Goal: Information Seeking & Learning: Find specific fact

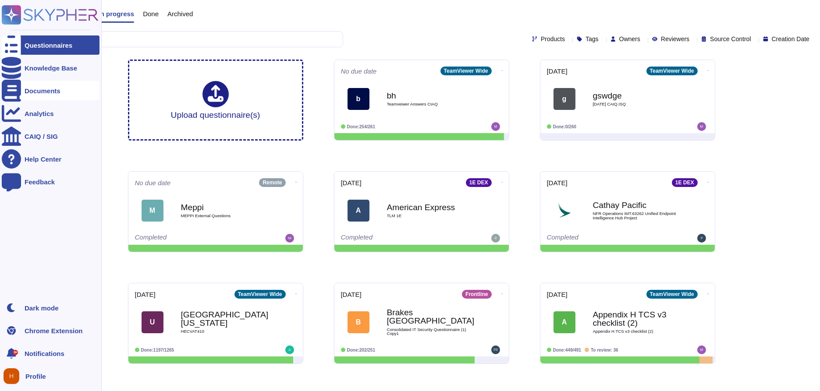
click at [22, 92] on div "Documents" at bounding box center [51, 90] width 98 height 19
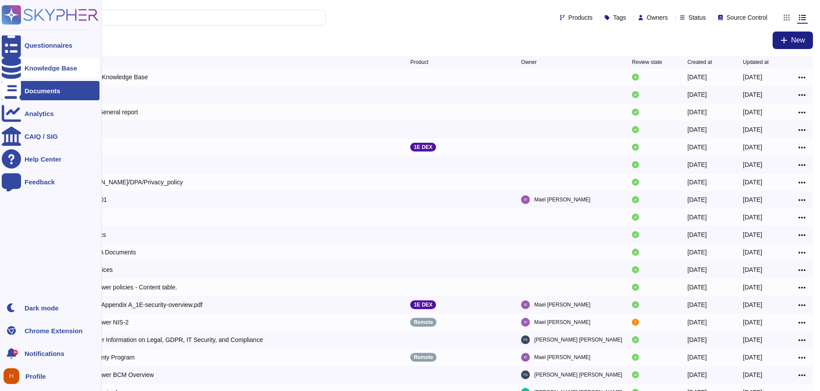
click at [47, 69] on div "Knowledge Base" at bounding box center [51, 68] width 53 height 7
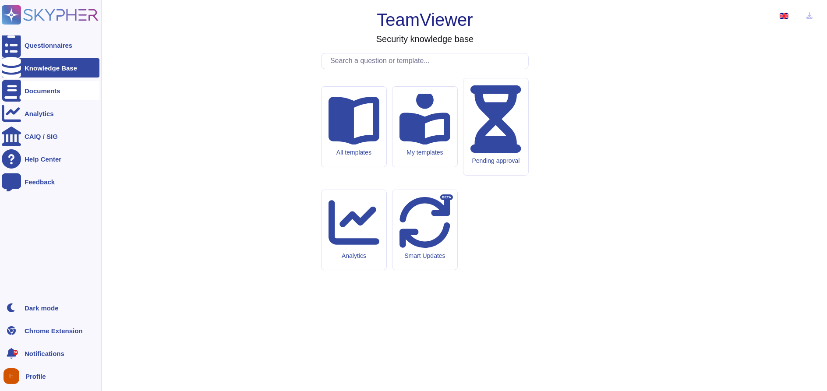
click at [13, 89] on icon at bounding box center [11, 91] width 19 height 22
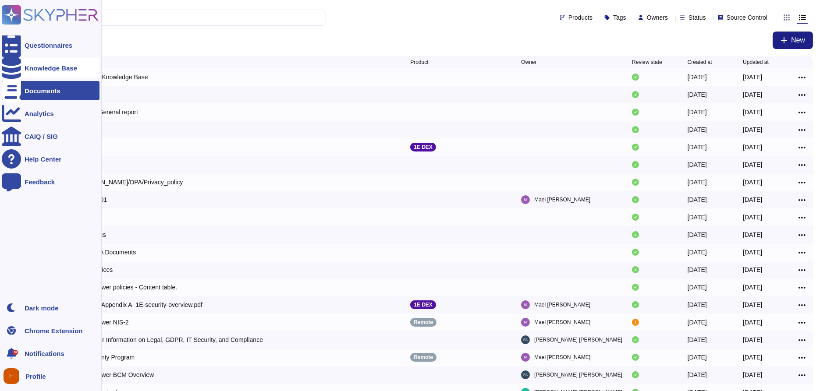
click at [82, 75] on div "Knowledge Base" at bounding box center [51, 67] width 98 height 19
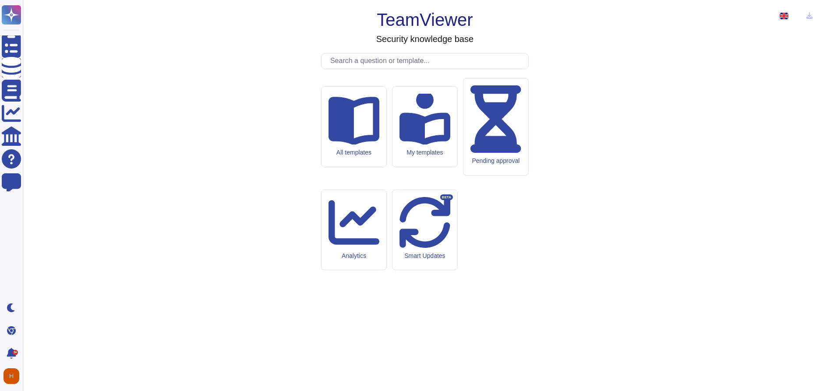
click at [433, 69] on input "text" at bounding box center [427, 60] width 202 height 15
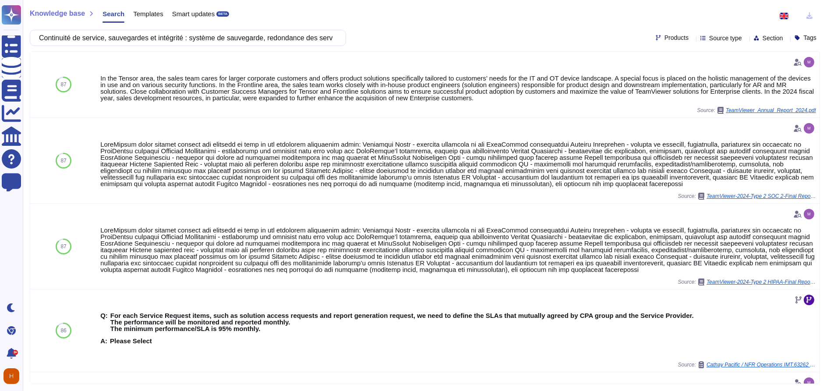
click at [671, 39] on div "Products" at bounding box center [674, 38] width 36 height 7
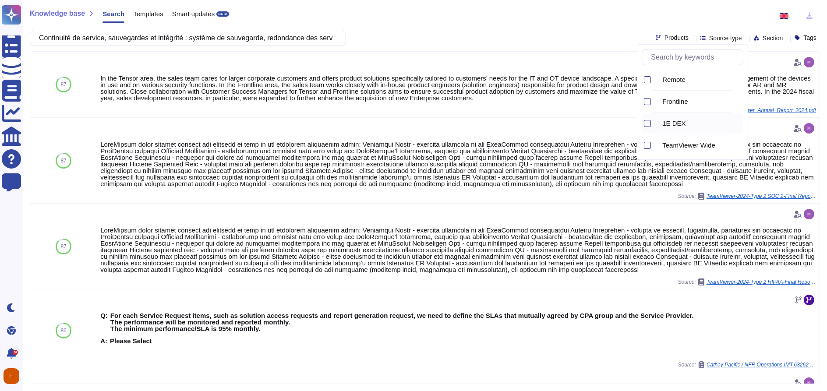
click at [650, 117] on div at bounding box center [646, 123] width 9 height 20
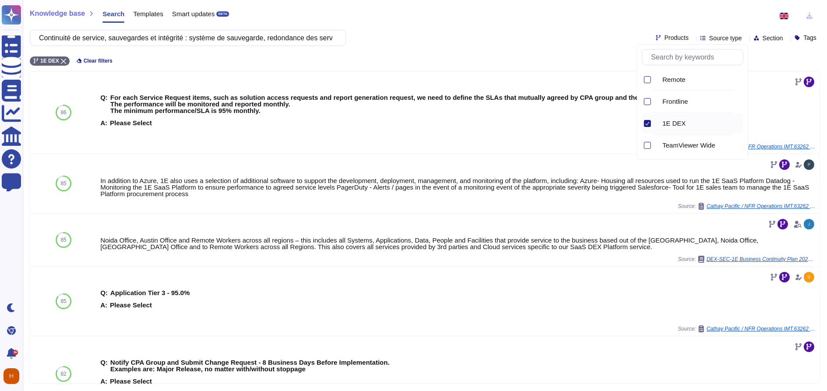
click at [795, 17] on icon at bounding box center [795, 17] width 0 height 0
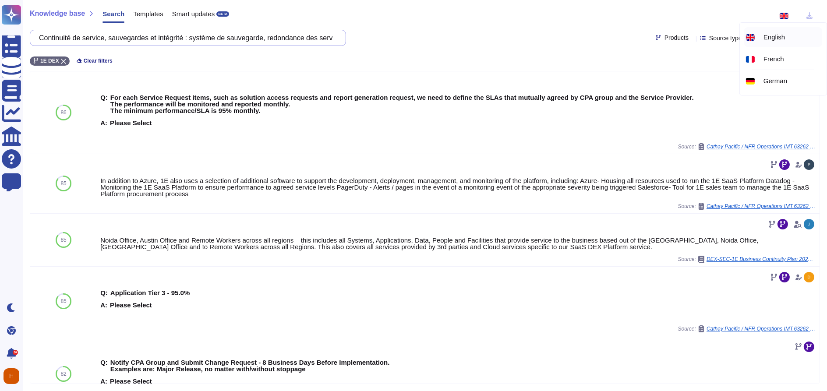
click at [193, 43] on input "Continuité de service, sauvegardes et intégrité : système de sauvegarde, redond…" at bounding box center [186, 37] width 302 height 15
paste input "Service continuity, backups, and integrity: backup system, server redundancy. O…"
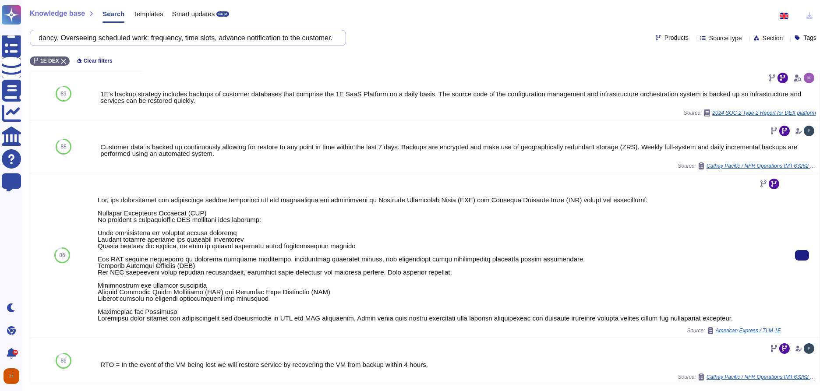
scroll to position [194, 0]
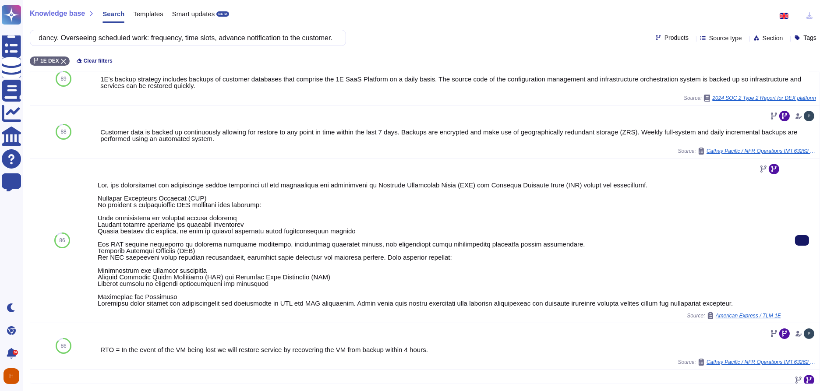
click at [797, 246] on button at bounding box center [802, 240] width 14 height 11
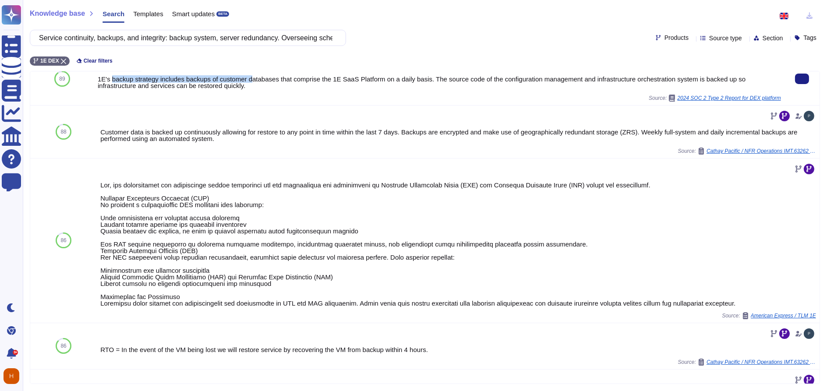
drag, startPoint x: 247, startPoint y: 87, endPoint x: 112, endPoint y: 88, distance: 135.3
click at [112, 88] on div "1E's backup strategy includes backups of customer databases that comprise the 1…" at bounding box center [439, 82] width 683 height 13
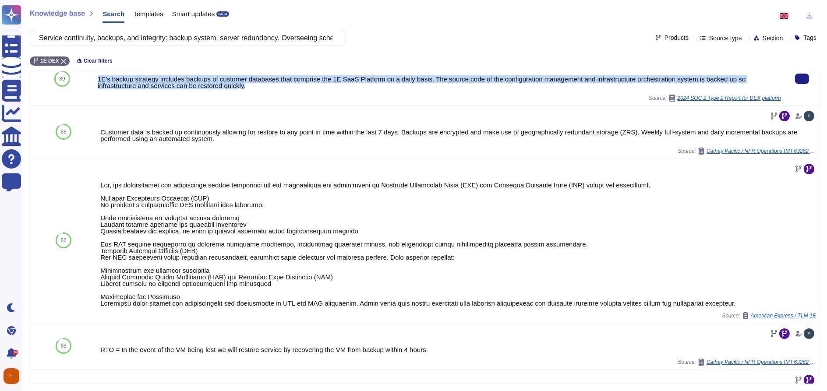
drag, startPoint x: 212, startPoint y: 91, endPoint x: 97, endPoint y: 85, distance: 115.8
click at [98, 85] on div "1E's backup strategy includes backups of customer databases that comprise the 1…" at bounding box center [439, 82] width 683 height 13
copy div "1E's backup strategy includes backups of customer databases that comprise the 1…"
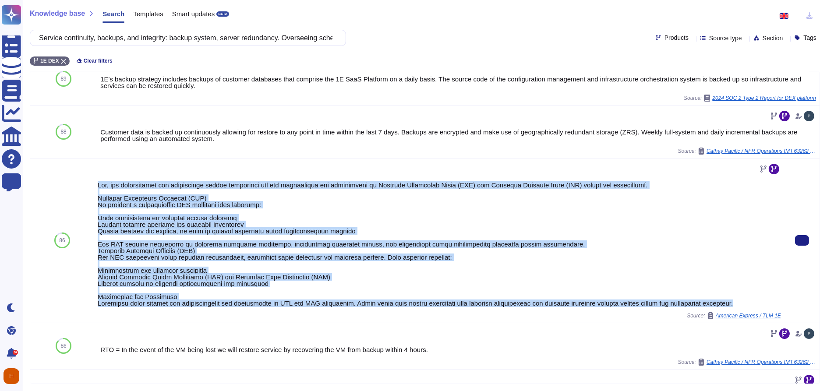
drag, startPoint x: 95, startPoint y: 187, endPoint x: 771, endPoint y: 305, distance: 686.9
click at [771, 305] on div "Source: American Express / TLM 1E" at bounding box center [439, 241] width 690 height 164
copy div "Yes, our organization has implemented robust procedures for the development and…"
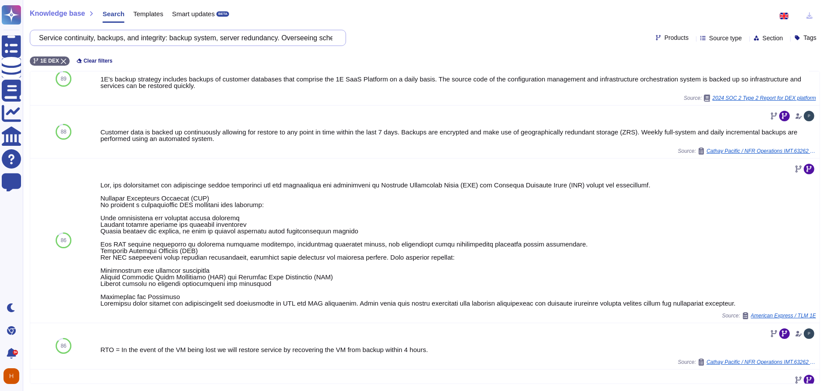
click at [143, 42] on input "Service continuity, backups, and integrity: backup system, server redundancy. O…" at bounding box center [186, 37] width 302 height 15
click at [157, 34] on input "Service continuity, backups, and integrity: backup system, server redundancy. O…" at bounding box center [186, 37] width 302 height 15
paste input "The Service Provider guarantees that upgrades and new versions of the Software …"
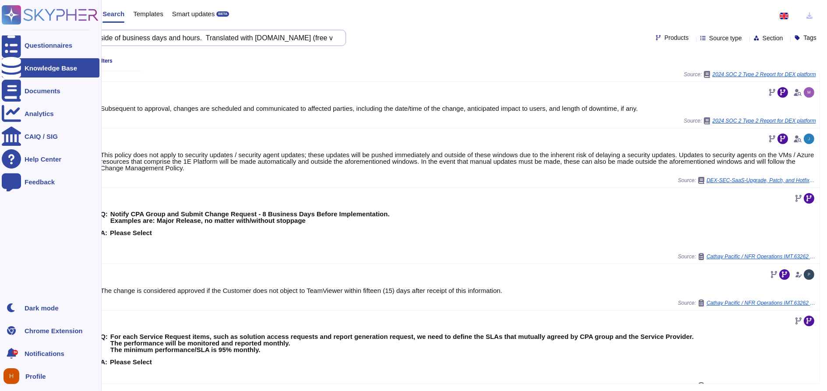
scroll to position [49, 0]
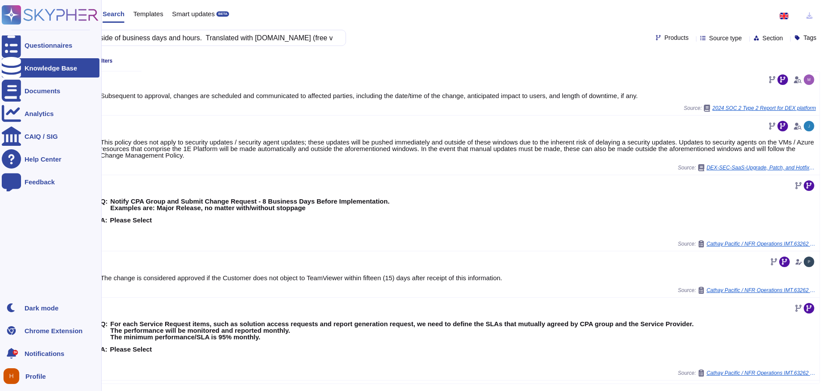
type input "The Service Provider guarantees that upgrades and new versions of the Software …"
